Goal: Find specific page/section: Find specific page/section

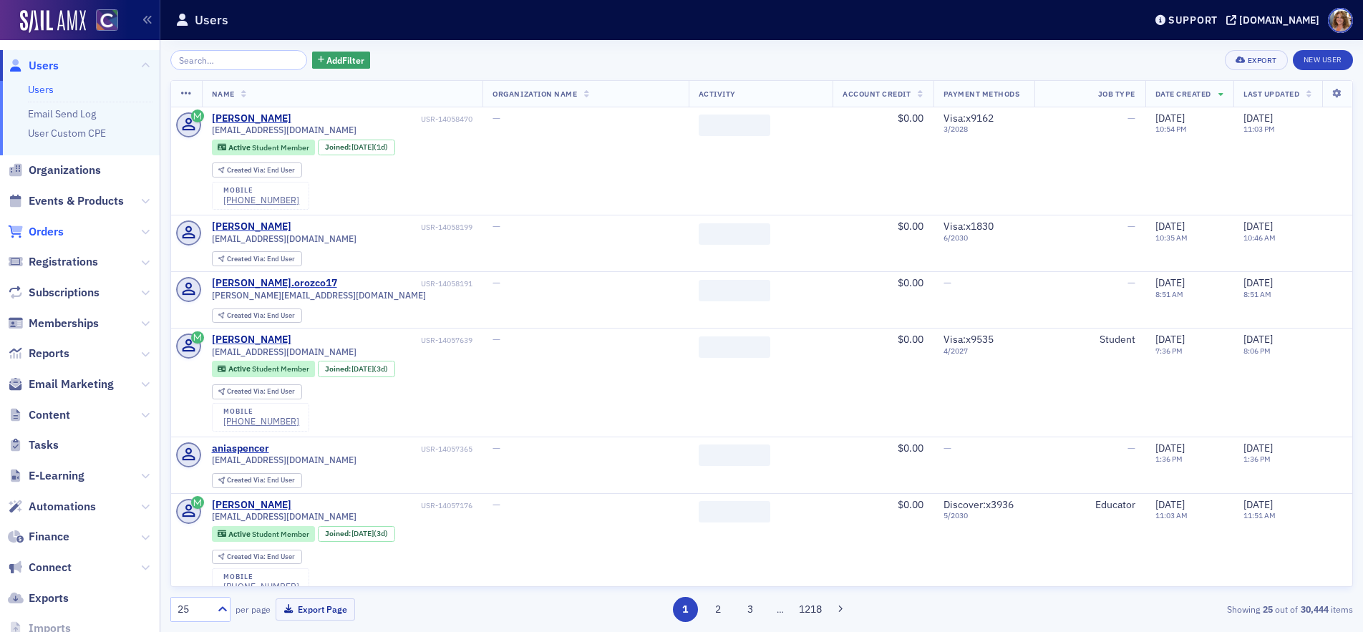
click at [41, 232] on span "Orders" at bounding box center [46, 232] width 35 height 16
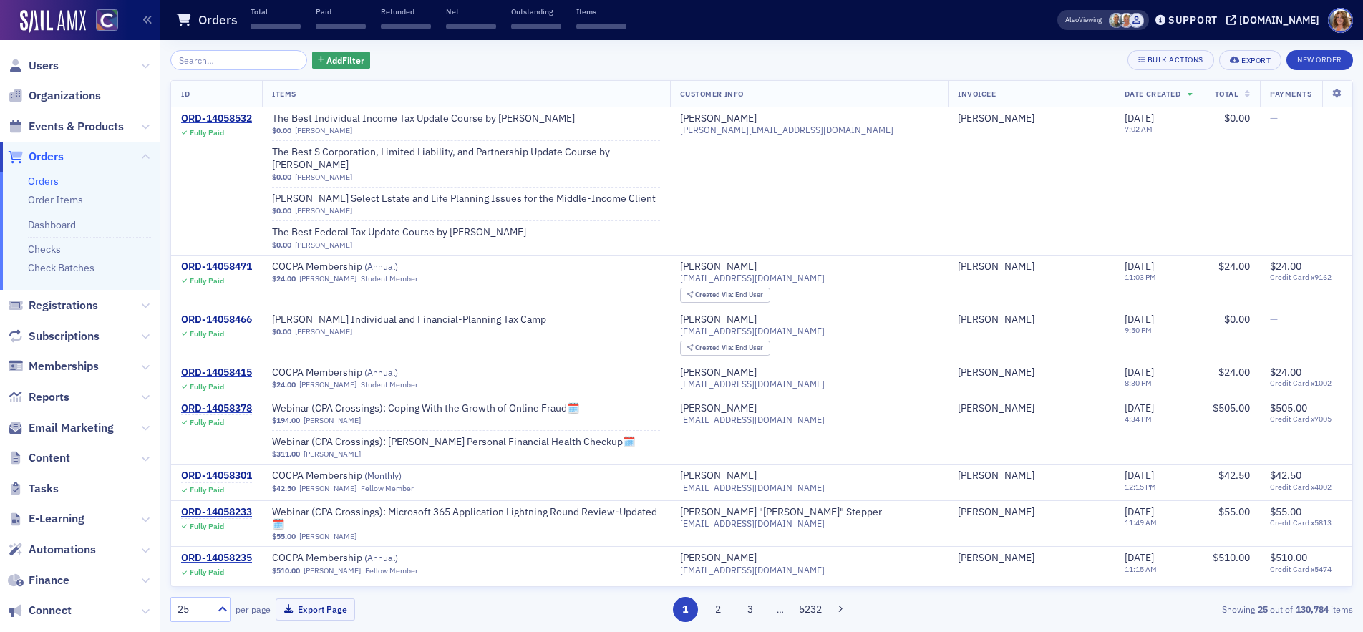
click at [219, 62] on input "search" at bounding box center [238, 60] width 137 height 20
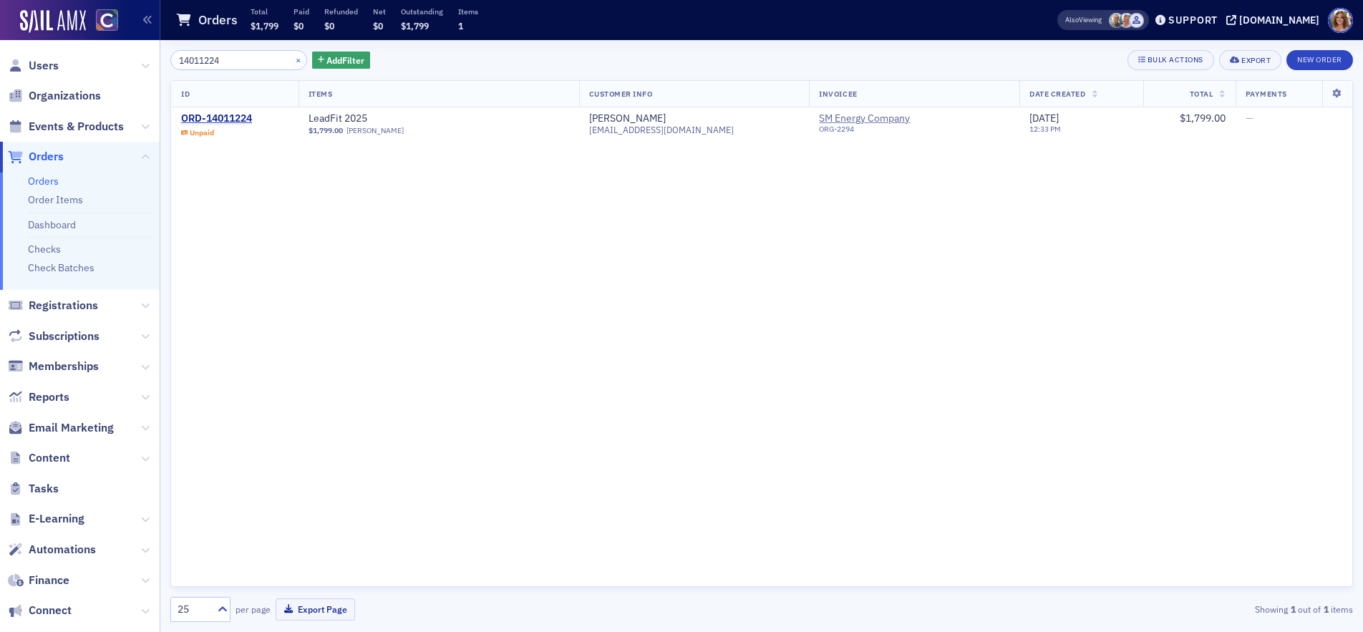
type input "14011224"
click at [292, 60] on button "×" at bounding box center [298, 59] width 13 height 13
